Goal: Task Accomplishment & Management: Complete application form

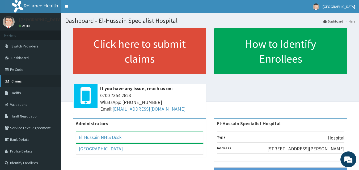
click at [17, 80] on span "Claims" at bounding box center [16, 81] width 10 height 5
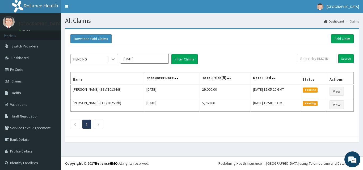
click at [114, 62] on icon at bounding box center [112, 59] width 5 height 5
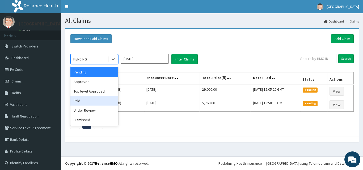
click at [97, 100] on div "Paid" at bounding box center [94, 101] width 48 height 10
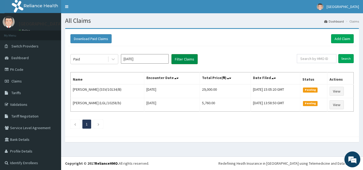
click at [184, 61] on button "Filter Claims" at bounding box center [184, 59] width 26 height 10
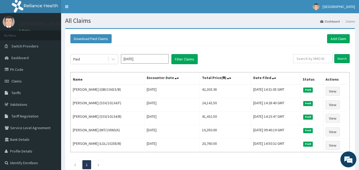
click at [156, 58] on input "[DATE]" at bounding box center [145, 59] width 48 height 10
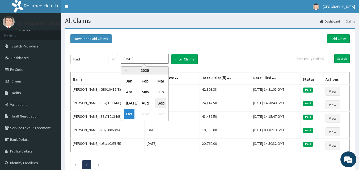
click at [162, 104] on div "Sep" at bounding box center [160, 103] width 11 height 10
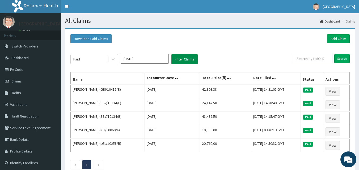
click at [193, 59] on button "Filter Claims" at bounding box center [184, 59] width 26 height 10
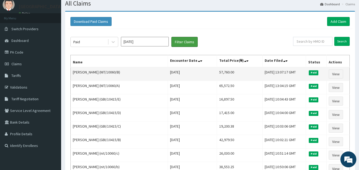
scroll to position [27, 0]
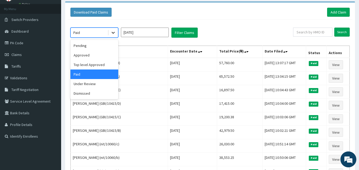
click at [110, 30] on div at bounding box center [113, 33] width 10 height 10
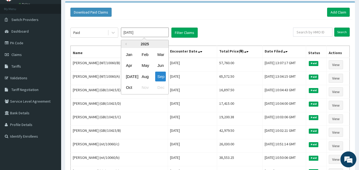
click at [139, 34] on input "Sep 2025" at bounding box center [145, 33] width 48 height 10
click at [127, 86] on div "Oct" at bounding box center [129, 88] width 11 height 10
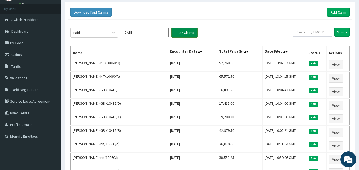
click at [191, 32] on button "Filter Claims" at bounding box center [184, 33] width 26 height 10
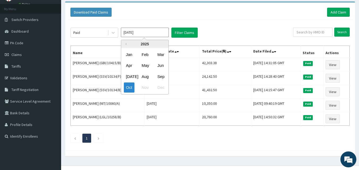
click at [156, 34] on input "Oct 2025" at bounding box center [145, 33] width 48 height 10
click at [161, 77] on div "Sep" at bounding box center [160, 77] width 11 height 10
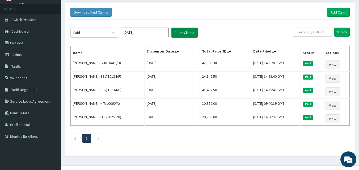
click at [186, 32] on button "Filter Claims" at bounding box center [184, 33] width 26 height 10
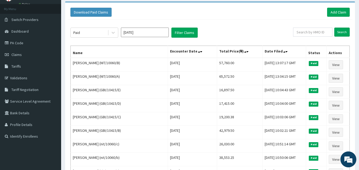
click at [148, 35] on input "Sep 2025" at bounding box center [145, 33] width 48 height 10
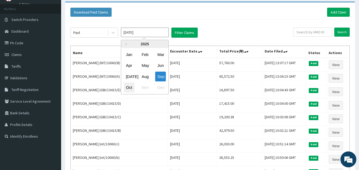
click at [128, 88] on div "Oct" at bounding box center [129, 88] width 11 height 10
type input "Oct 2025"
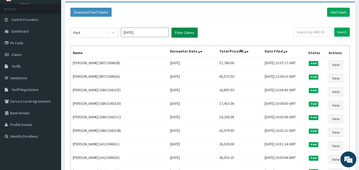
click at [188, 31] on button "Filter Claims" at bounding box center [184, 33] width 26 height 10
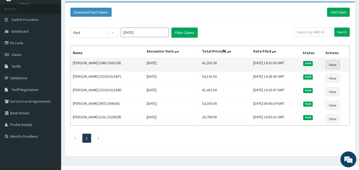
click at [329, 65] on link "View" at bounding box center [332, 64] width 14 height 9
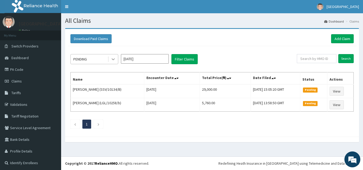
click at [111, 60] on icon at bounding box center [112, 59] width 5 height 5
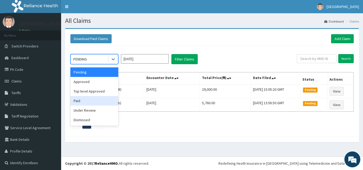
click at [103, 98] on div "Paid" at bounding box center [94, 101] width 48 height 10
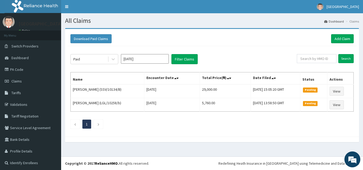
click at [198, 58] on div "Paid Oct 2025 Filter Claims" at bounding box center [183, 59] width 226 height 10
click at [185, 59] on button "Filter Claims" at bounding box center [184, 59] width 26 height 10
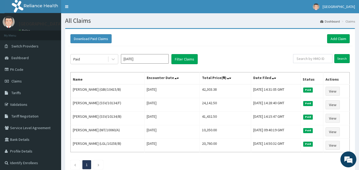
click at [139, 59] on input "Oct 2025" at bounding box center [145, 59] width 48 height 10
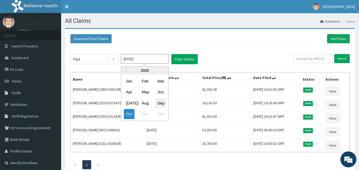
click at [161, 104] on div "Sep" at bounding box center [160, 103] width 11 height 10
type input "Sep 2025"
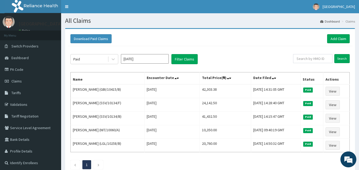
click at [189, 53] on div "Paid Sep 2025 Filter Claims Search Name Encounter Date Total Price(₦) Date File…" at bounding box center [210, 110] width 284 height 128
click at [189, 60] on button "Filter Claims" at bounding box center [184, 59] width 26 height 10
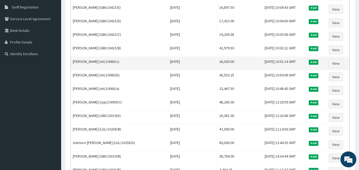
scroll to position [133, 0]
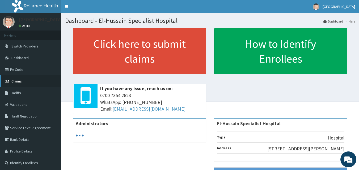
click at [23, 81] on link "Claims" at bounding box center [30, 81] width 61 height 12
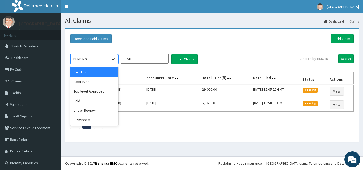
drag, startPoint x: 116, startPoint y: 61, endPoint x: 115, endPoint y: 63, distance: 3.0
click at [116, 62] on div at bounding box center [113, 59] width 10 height 10
click at [101, 101] on div "Paid" at bounding box center [94, 101] width 48 height 10
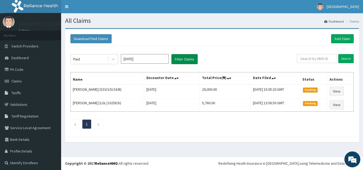
click at [187, 61] on button "Filter Claims" at bounding box center [184, 59] width 26 height 10
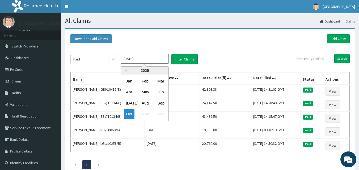
click at [146, 61] on input "Oct 2025" at bounding box center [145, 59] width 48 height 10
click at [163, 100] on div "Sep" at bounding box center [160, 103] width 11 height 10
type input "Sep 2025"
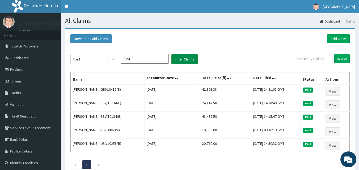
click at [186, 62] on button "Filter Claims" at bounding box center [184, 59] width 26 height 10
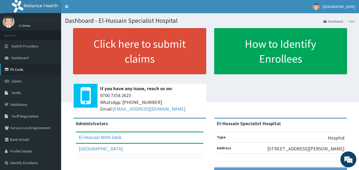
click at [27, 74] on link "PA Code" at bounding box center [30, 70] width 61 height 12
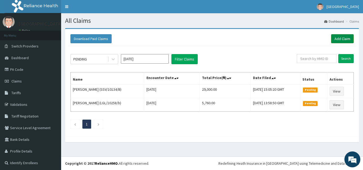
click at [331, 40] on link "Add Claim" at bounding box center [342, 38] width 23 height 9
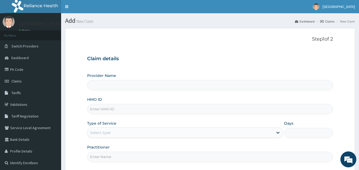
click at [125, 86] on input "Provider Name" at bounding box center [210, 85] width 246 height 10
click at [119, 110] on input "HMO ID" at bounding box center [210, 109] width 246 height 10
type input "El-Hussain Specialist Hospital"
type input "GBI/10415/A"
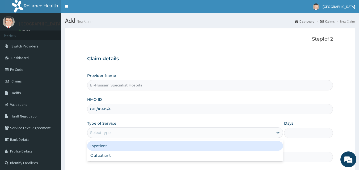
click at [118, 134] on div "Select type" at bounding box center [180, 132] width 186 height 8
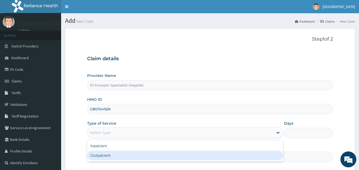
click at [121, 156] on div "Outpatient" at bounding box center [185, 156] width 196 height 10
type input "1"
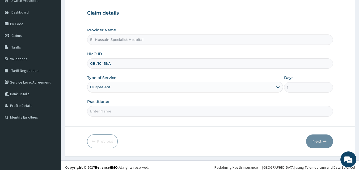
scroll to position [50, 0]
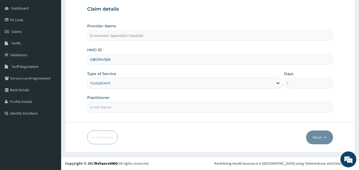
drag, startPoint x: 114, startPoint y: 109, endPoint x: 116, endPoint y: 114, distance: 5.1
click at [115, 110] on input "Practitioner" at bounding box center [210, 107] width 246 height 10
type input "DR. RANSOME"
click at [311, 138] on button "Next" at bounding box center [319, 138] width 27 height 14
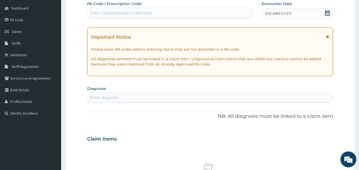
click at [144, 10] on div "Enter Code(Secondary Care Only)" at bounding box center [170, 13] width 166 height 8
drag, startPoint x: 143, startPoint y: 14, endPoint x: 127, endPoint y: 12, distance: 15.8
click at [127, 12] on div "Enter Code(Secondary Care Only)" at bounding box center [121, 12] width 62 height 5
paste input "PA/37C5B7"
type input "PA/37C5B7"
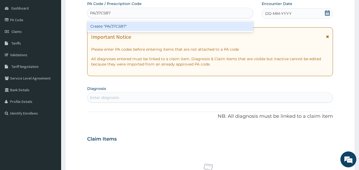
click at [130, 25] on div "Create "PA/37C5B7"" at bounding box center [170, 27] width 166 height 10
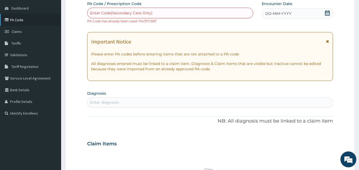
click at [21, 22] on link "PA Code" at bounding box center [30, 20] width 61 height 12
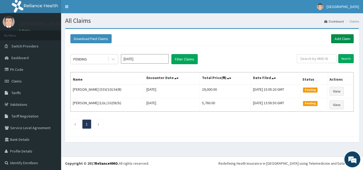
click at [331, 40] on link "Add Claim" at bounding box center [342, 38] width 23 height 9
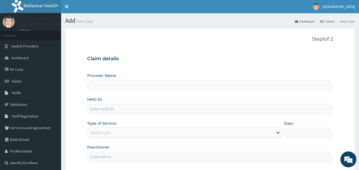
click at [105, 110] on input "HMO ID" at bounding box center [210, 109] width 246 height 10
type input "El-Hussain Specialist Hospital"
type input "GBI/10415/A"
click at [108, 132] on div "Select type" at bounding box center [100, 132] width 20 height 5
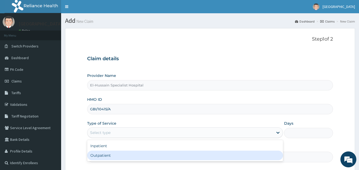
click at [113, 155] on div "Outpatient" at bounding box center [185, 156] width 196 height 10
type input "1"
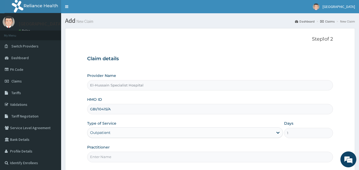
click at [117, 159] on input "Practitioner" at bounding box center [210, 157] width 246 height 10
type input "[PERSON_NAME]"
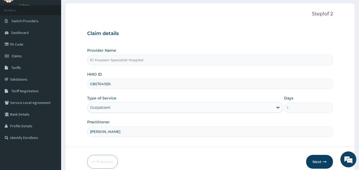
scroll to position [50, 0]
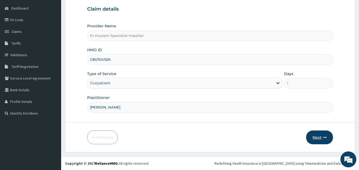
click at [319, 136] on button "Next" at bounding box center [319, 138] width 27 height 14
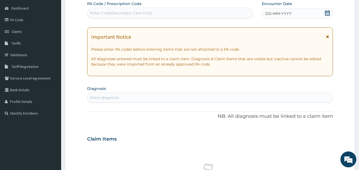
click at [134, 11] on div "Enter Code(Secondary Care Only)" at bounding box center [121, 12] width 62 height 5
paste input "PA/984EE6"
type input "PA/984EE6"
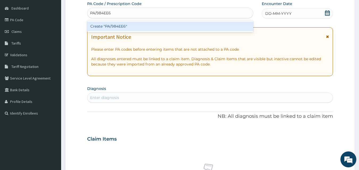
click at [145, 26] on div "Create "PA/984EE6"" at bounding box center [170, 27] width 166 height 10
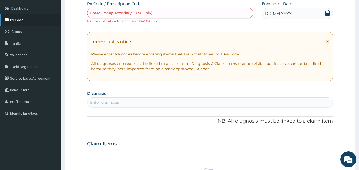
click at [45, 24] on link "PA Code" at bounding box center [30, 20] width 61 height 12
